Goal: Transaction & Acquisition: Purchase product/service

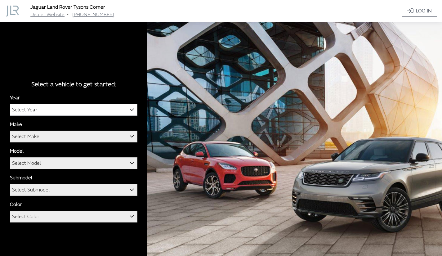
click at [84, 113] on span "Select Year" at bounding box center [73, 109] width 127 height 11
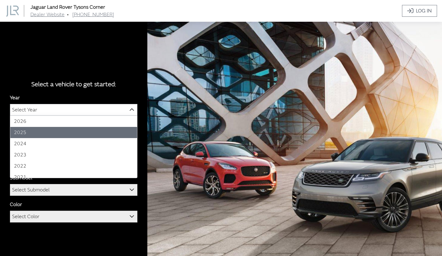
select select "43"
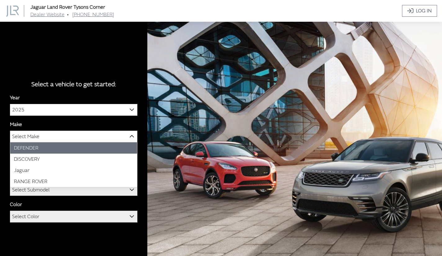
click at [69, 137] on span "Select Make" at bounding box center [73, 136] width 127 height 11
select select "64"
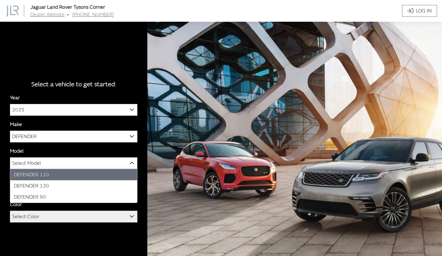
click at [61, 165] on span "Select Model" at bounding box center [73, 163] width 127 height 11
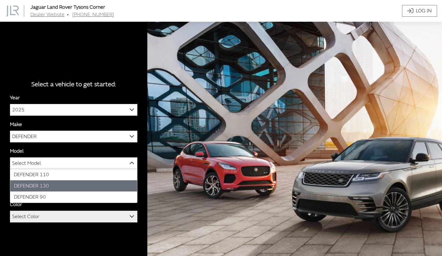
select select "1343"
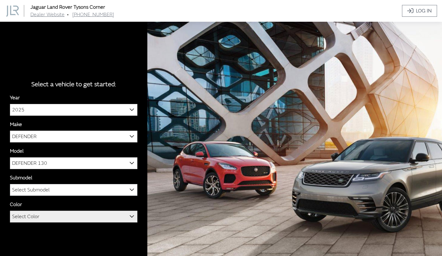
click at [59, 190] on span "Select Submodel" at bounding box center [73, 189] width 127 height 11
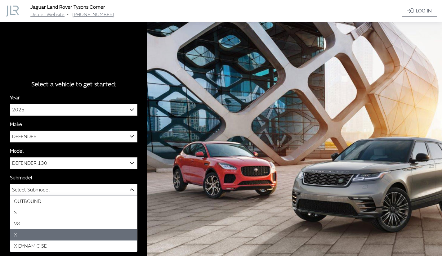
select select "592"
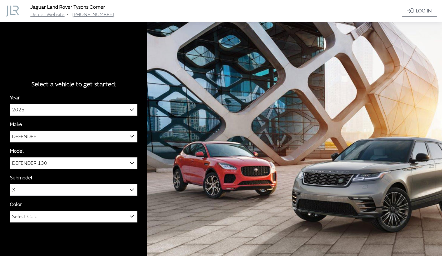
scroll to position [22, 0]
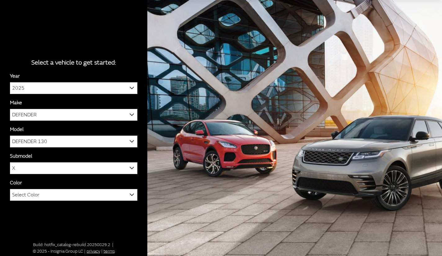
click at [65, 195] on span "Select Color" at bounding box center [73, 194] width 127 height 11
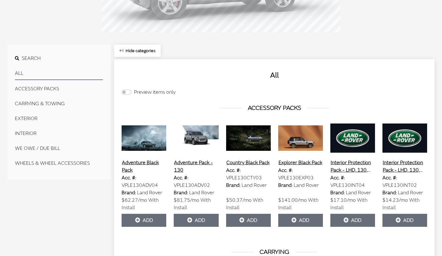
scroll to position [157, 0]
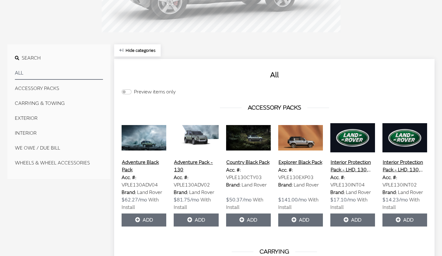
click at [27, 59] on span "Search" at bounding box center [31, 58] width 19 height 6
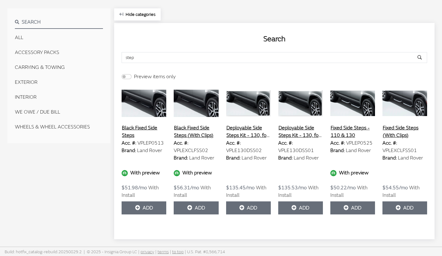
scroll to position [194, 0]
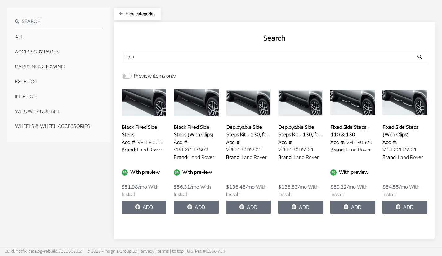
type input "step"
drag, startPoint x: 192, startPoint y: 132, endPoint x: 184, endPoint y: 134, distance: 8.3
click at [184, 134] on button "Black Fixed Side Steps (With Clips)" at bounding box center [196, 131] width 45 height 16
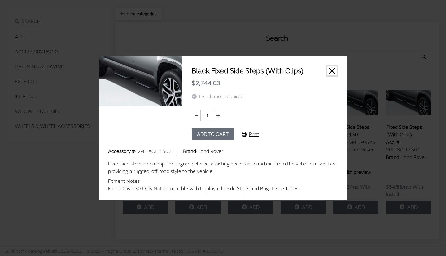
click at [334, 69] on button "Close" at bounding box center [332, 70] width 9 height 9
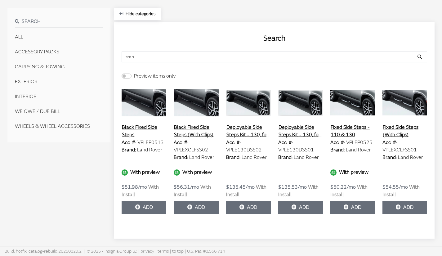
click at [134, 127] on button "Black Fixed Side Steps" at bounding box center [144, 131] width 45 height 16
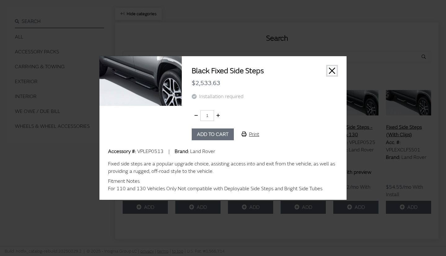
click at [333, 71] on button "Close" at bounding box center [332, 70] width 9 height 9
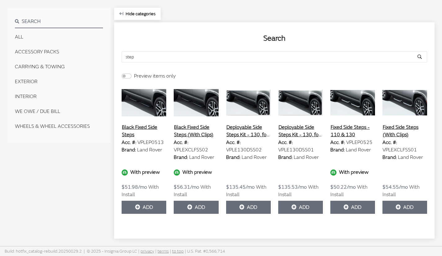
click at [242, 132] on button "Deployable Side Steps Kit - 130, for vehicles with Retailer Fitted Towing" at bounding box center [248, 131] width 45 height 16
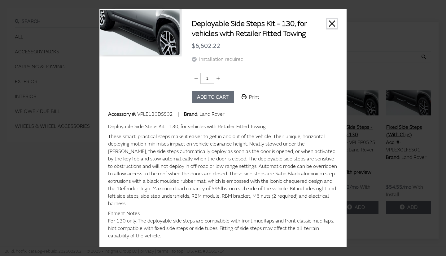
click at [331, 25] on button "Close" at bounding box center [332, 23] width 9 height 9
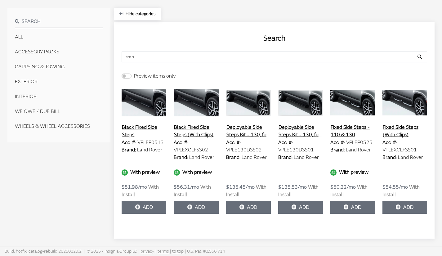
drag, startPoint x: 171, startPoint y: 127, endPoint x: 193, endPoint y: 134, distance: 22.9
click at [193, 134] on div "Black Fixed Side Steps (With Clips) Acc. #: VPLEXCLFSS02 Brand: Land Rover With…" at bounding box center [196, 150] width 52 height 126
